Goal: Transaction & Acquisition: Purchase product/service

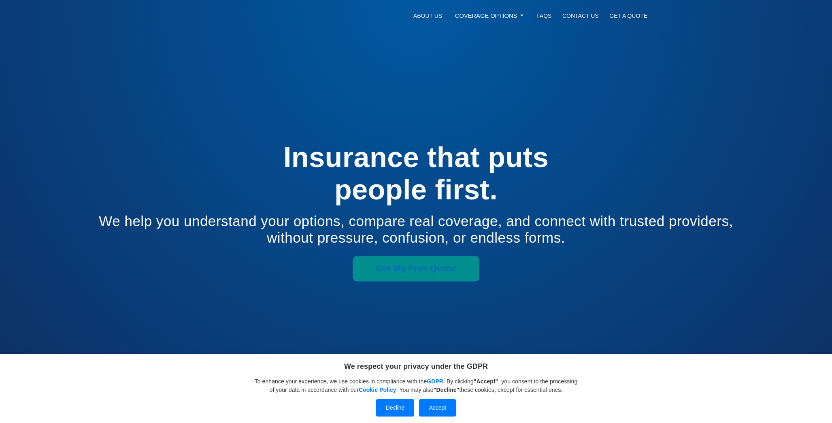
click at [409, 272] on span "Get My Free Quote" at bounding box center [416, 268] width 81 height 10
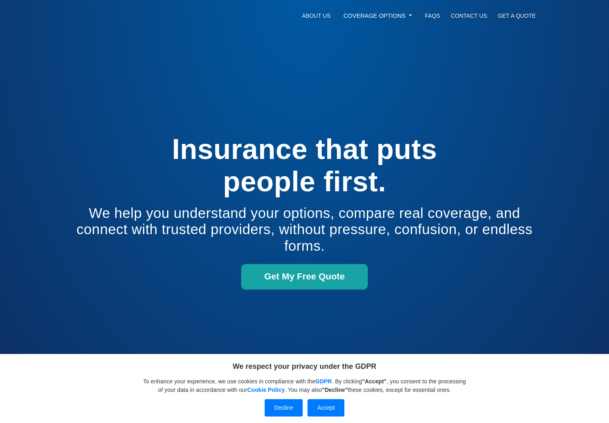
click at [184, 60] on section "Insurance that puts people first. We help you understand your options, compare …" at bounding box center [304, 211] width 609 height 423
click at [272, 279] on span "Get My Free Quote" at bounding box center [304, 277] width 81 height 10
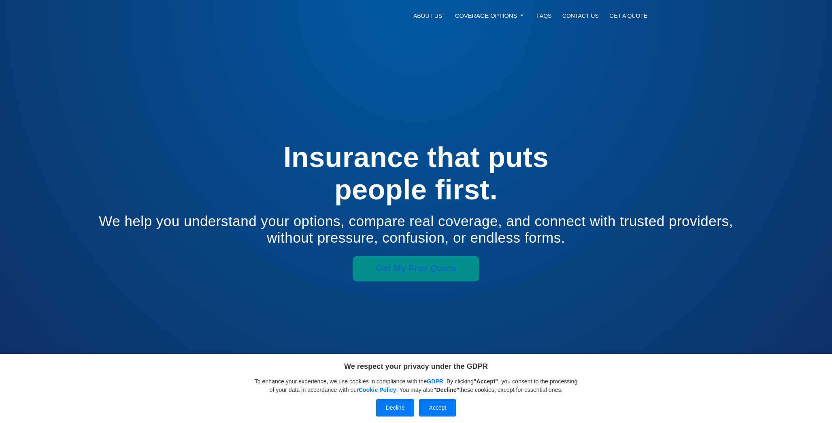
click at [429, 272] on span "Get My Free Quote" at bounding box center [416, 268] width 81 height 10
